Goal: Task Accomplishment & Management: Manage account settings

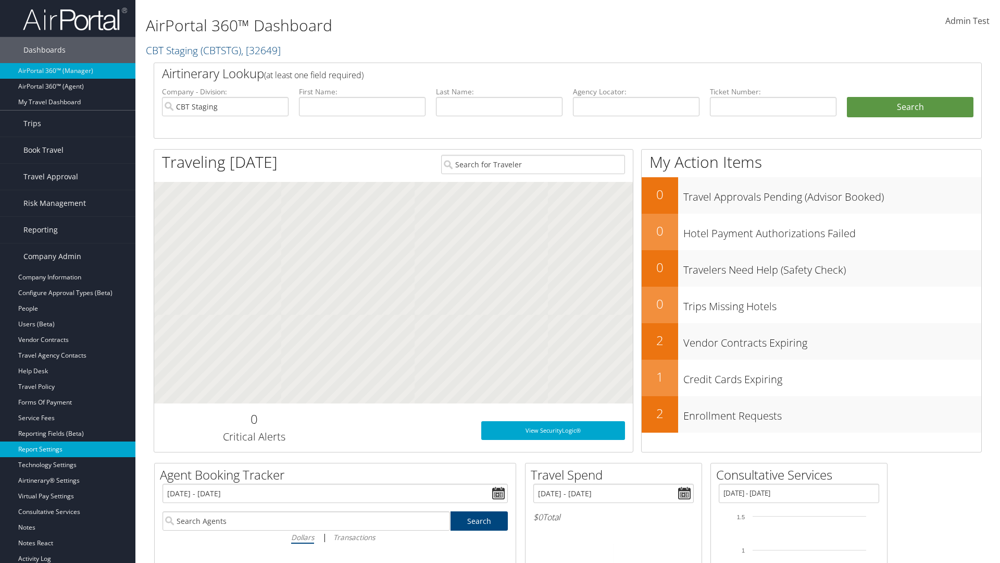
click at [68, 449] on link "Report Settings" at bounding box center [67, 449] width 135 height 16
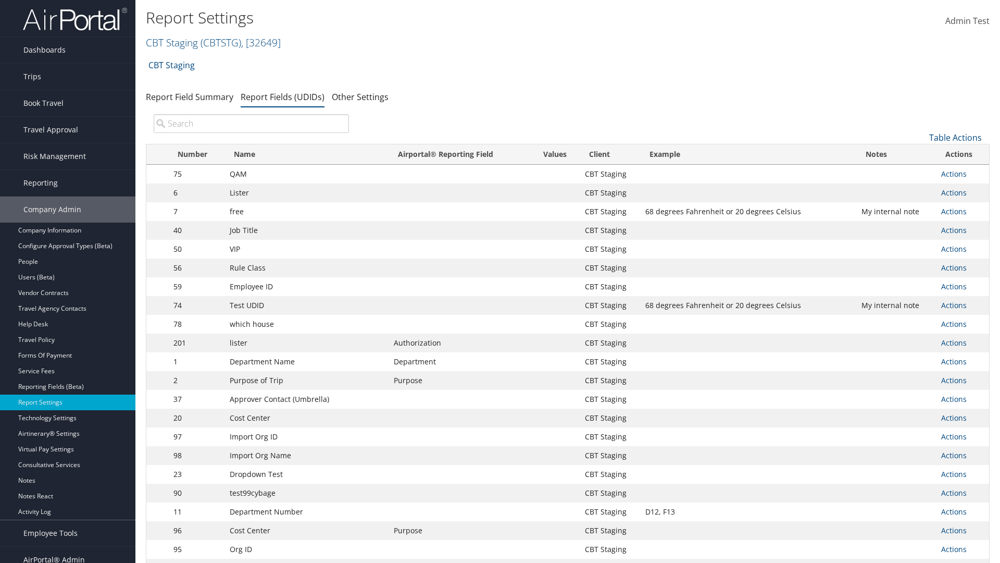
click at [251, 123] on input "search" at bounding box center [251, 123] width 195 height 19
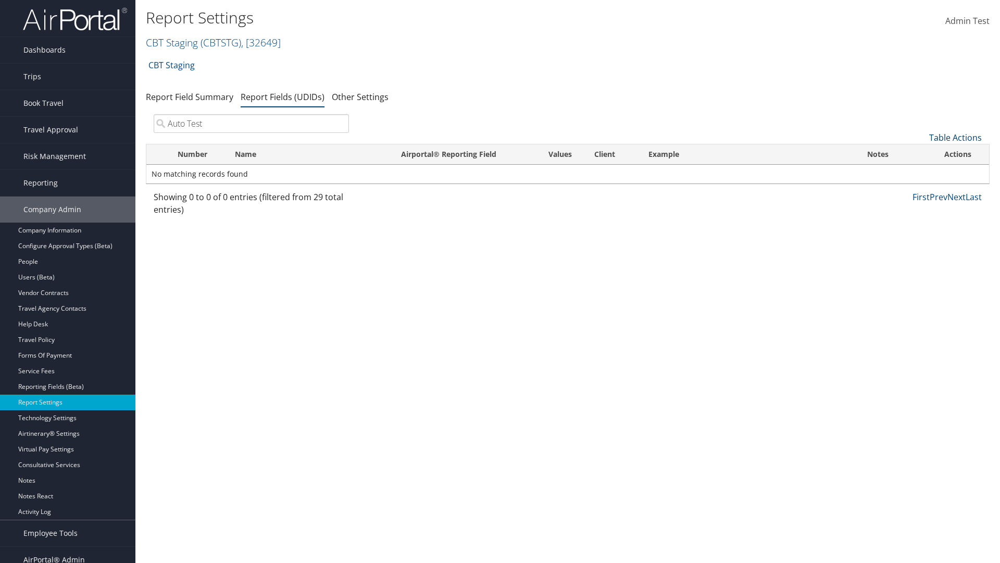
type input "Auto Test"
click at [956, 138] on link "Table Actions" at bounding box center [956, 137] width 53 height 11
click at [921, 154] on link "New Record" at bounding box center [920, 154] width 137 height 18
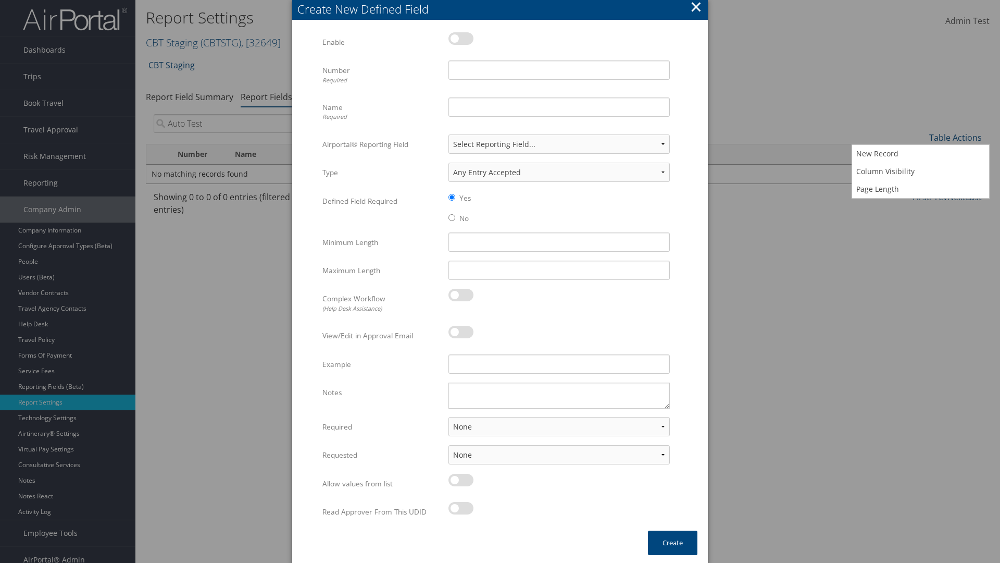
click at [461, 38] on label at bounding box center [461, 38] width 25 height 13
click at [461, 38] on input "checkbox" at bounding box center [457, 40] width 7 height 7
checkbox input "true"
click at [559, 70] on input "Number Required" at bounding box center [559, 69] width 221 height 19
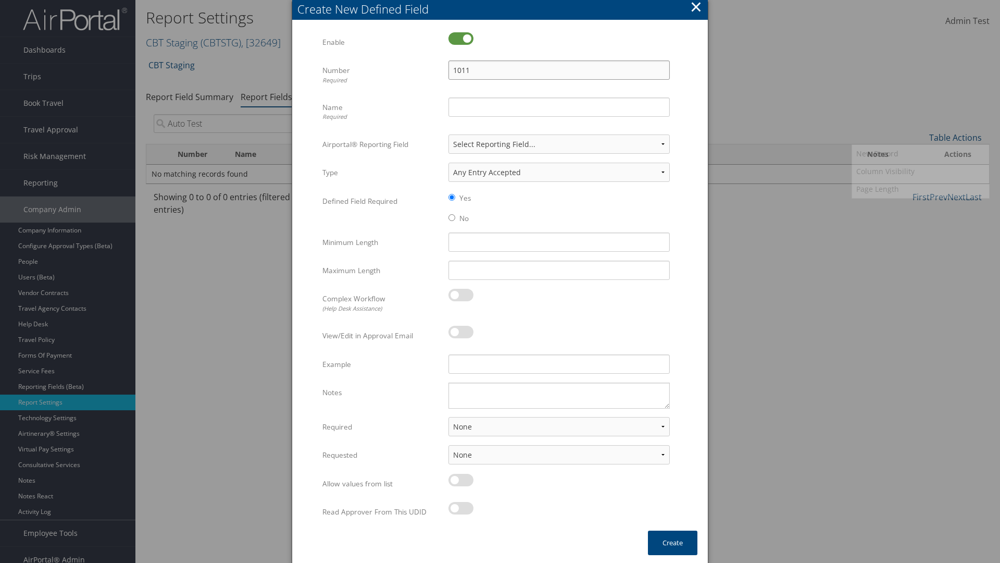
type input "1011"
click at [559, 107] on input "Name Required" at bounding box center [559, 106] width 221 height 19
type input "Auto Test"
select select "both"
select select "trip"
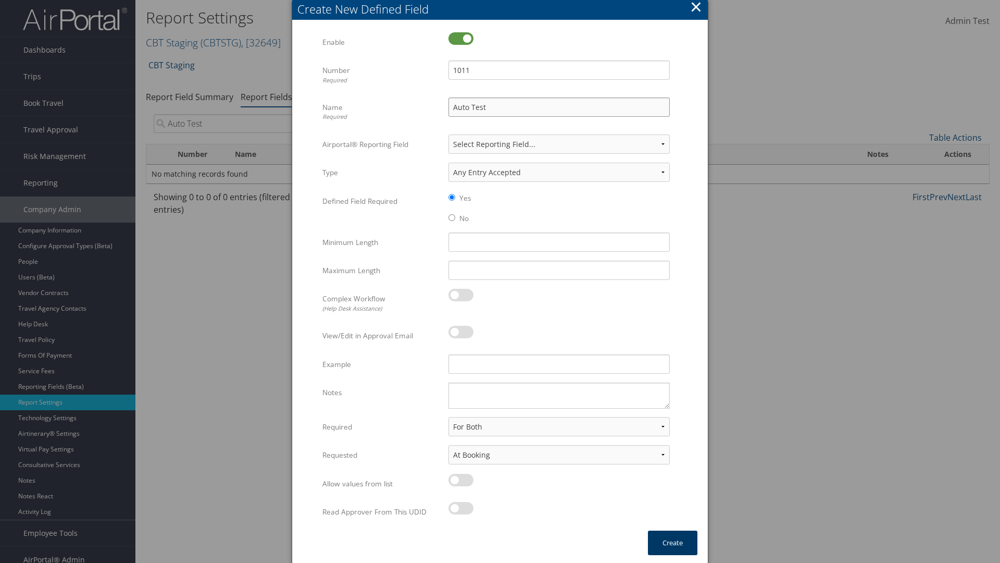
type input "Auto Test"
click at [673, 542] on button "Create" at bounding box center [672, 542] width 49 height 24
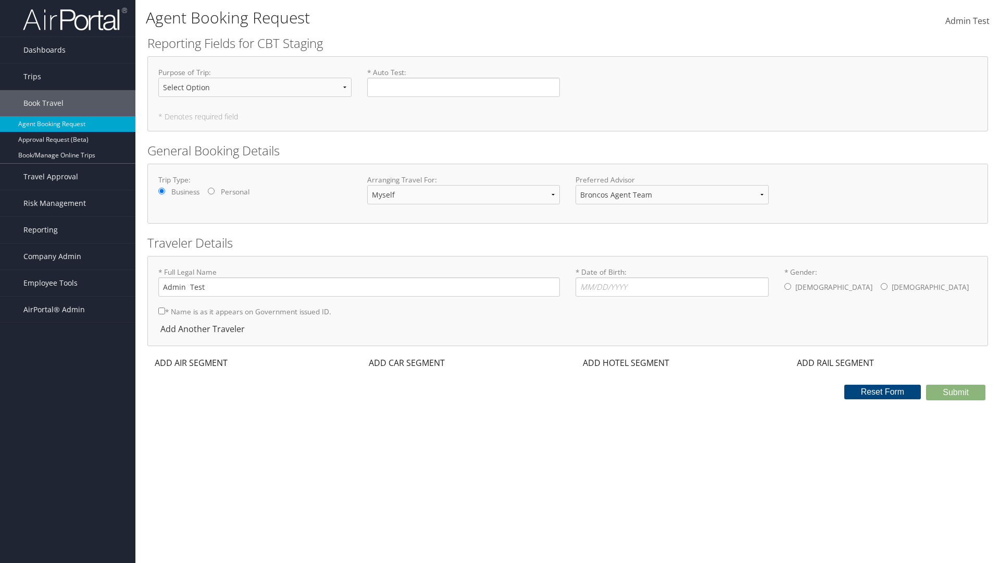
click at [68, 256] on span "Company Admin" at bounding box center [52, 256] width 58 height 26
click at [0, 0] on link "Report Settings" at bounding box center [0, 0] width 0 height 0
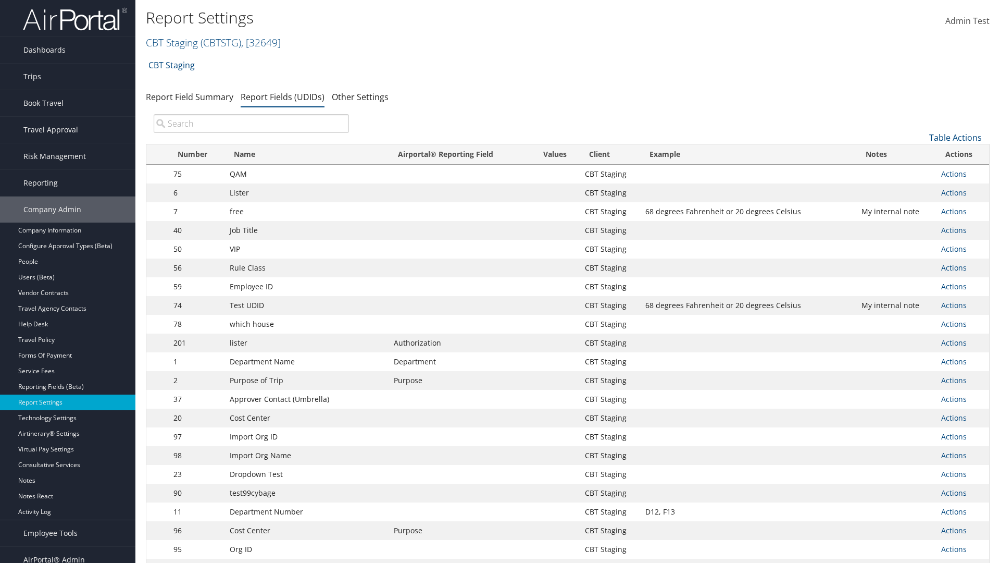
click at [251, 123] on input "search" at bounding box center [251, 123] width 195 height 19
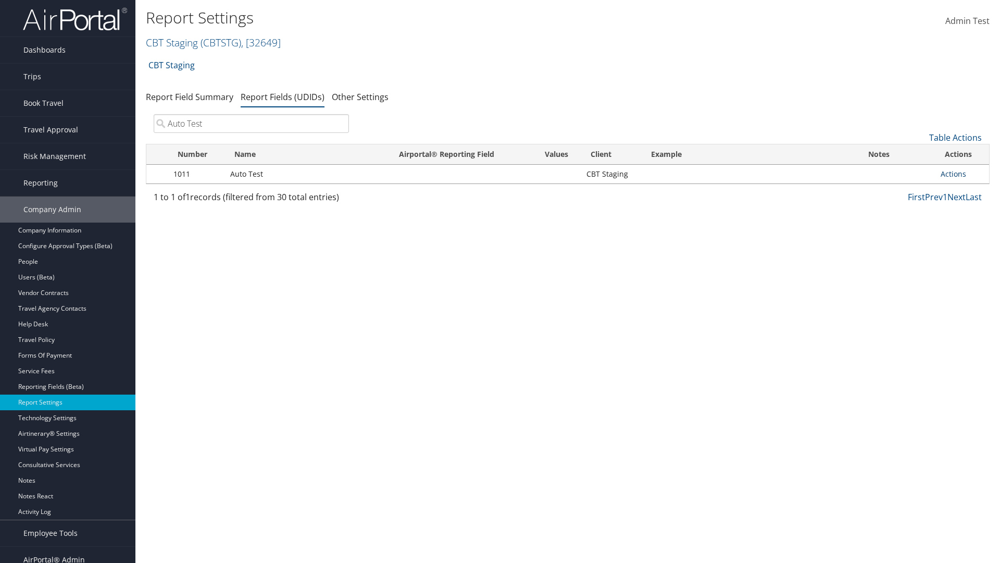
type input "Auto Test"
click at [962, 174] on link "Actions" at bounding box center [954, 174] width 26 height 10
click at [912, 243] on link "Delete" at bounding box center [912, 243] width 103 height 18
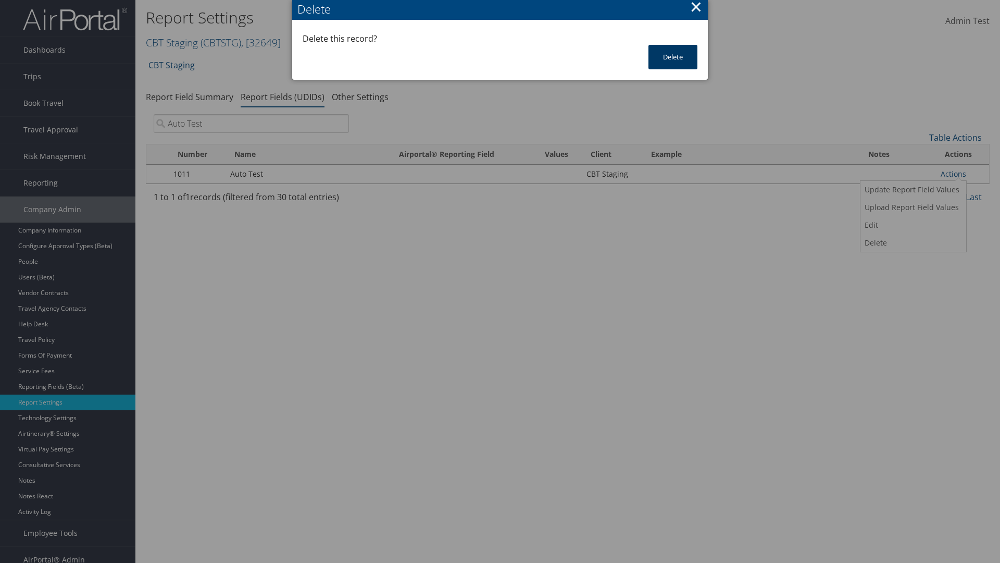
click at [673, 57] on button "Delete" at bounding box center [673, 57] width 49 height 24
